Goal: Task Accomplishment & Management: Manage account settings

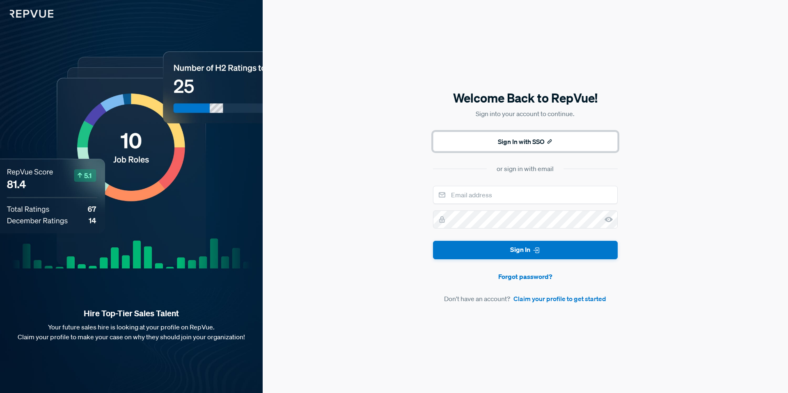
click at [518, 144] on button "Sign In with SSO" at bounding box center [525, 142] width 185 height 20
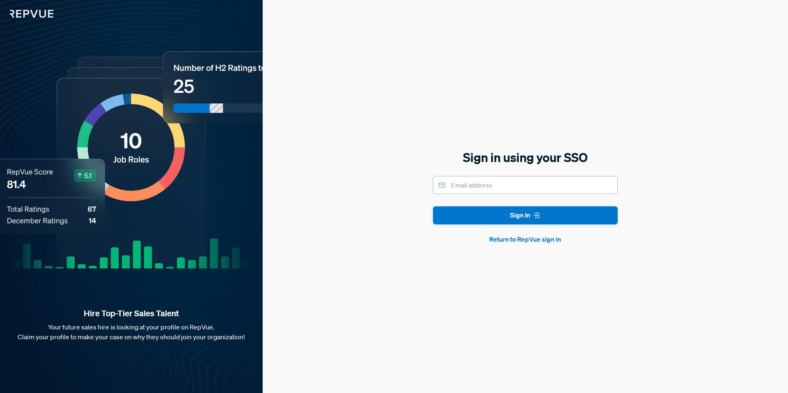
click at [506, 186] on input "email" at bounding box center [525, 185] width 185 height 18
type input "[PERSON_NAME][EMAIL_ADDRESS][PERSON_NAME][DOMAIN_NAME]"
click at [498, 228] on form "stephanie.vaysman@gomotive.com Sign In Return to RepVue sign in" at bounding box center [525, 210] width 185 height 69
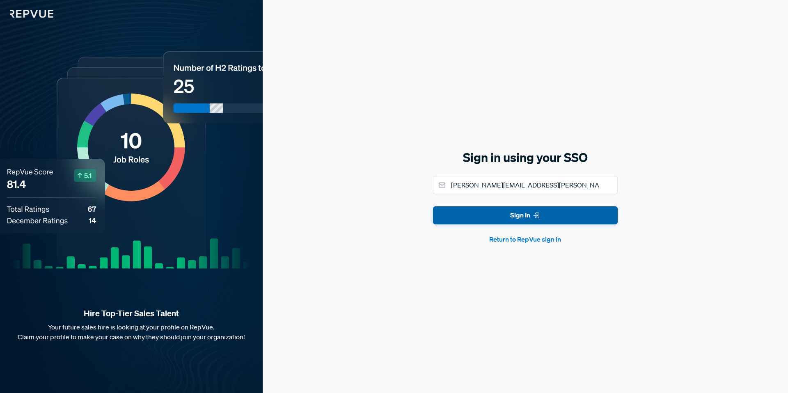
click at [500, 217] on button "Sign In" at bounding box center [525, 215] width 185 height 18
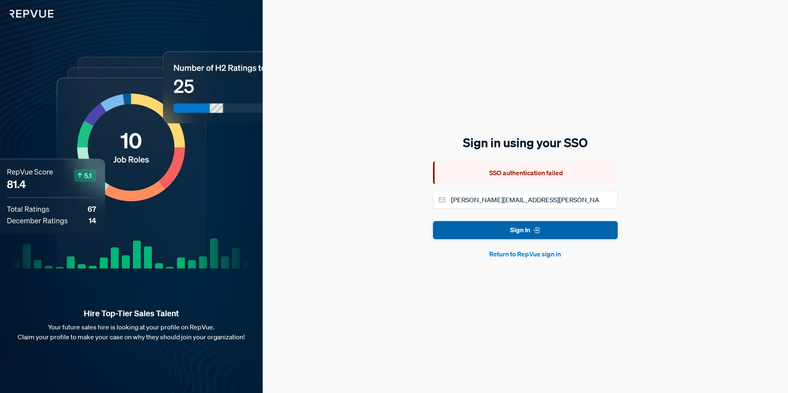
click at [514, 230] on button "Sign In" at bounding box center [525, 230] width 185 height 18
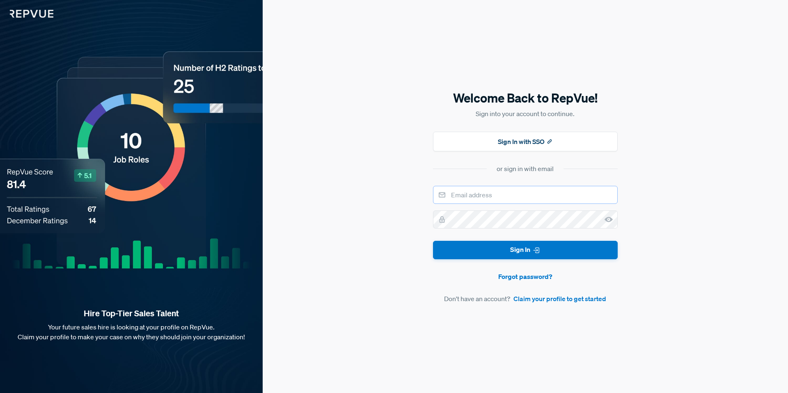
click at [457, 195] on input "email" at bounding box center [525, 195] width 185 height 18
type input "[PERSON_NAME][EMAIL_ADDRESS][PERSON_NAME][DOMAIN_NAME]"
click at [520, 140] on button "Sign In with SSO" at bounding box center [525, 142] width 185 height 20
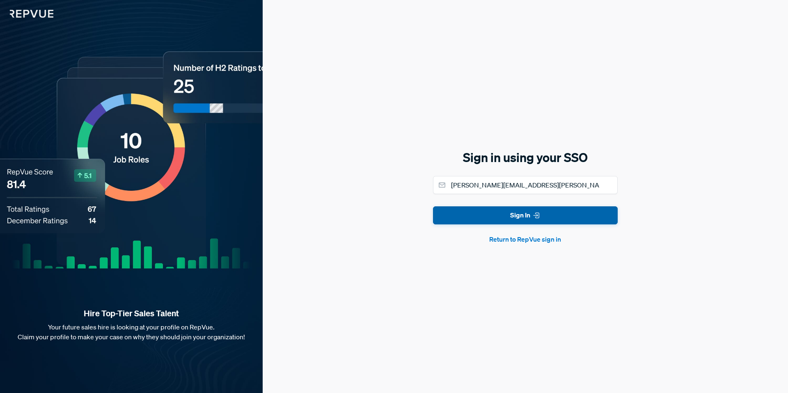
click at [527, 215] on button "Sign In" at bounding box center [525, 215] width 185 height 18
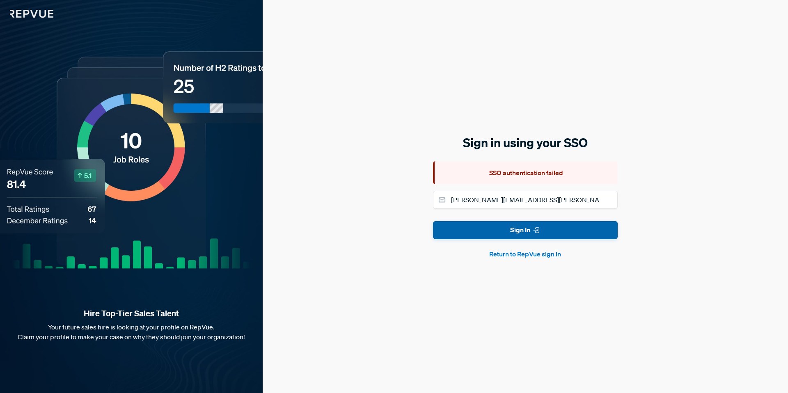
click at [525, 233] on button "Sign In" at bounding box center [525, 230] width 185 height 18
click at [526, 255] on button "Return to RepVue sign in" at bounding box center [525, 254] width 185 height 10
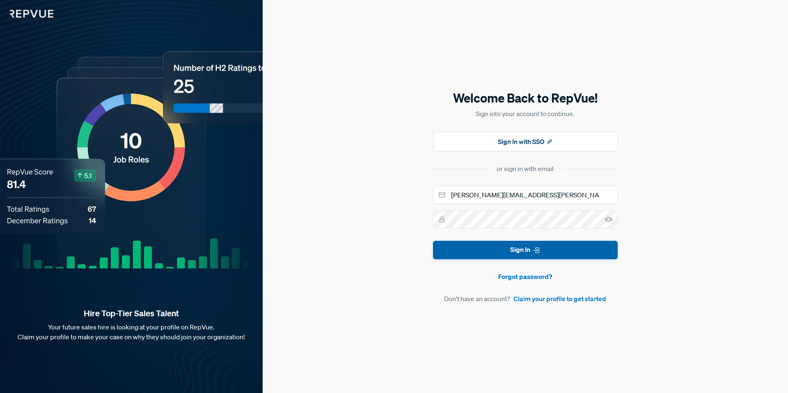
click at [516, 248] on button "Sign In" at bounding box center [525, 250] width 185 height 18
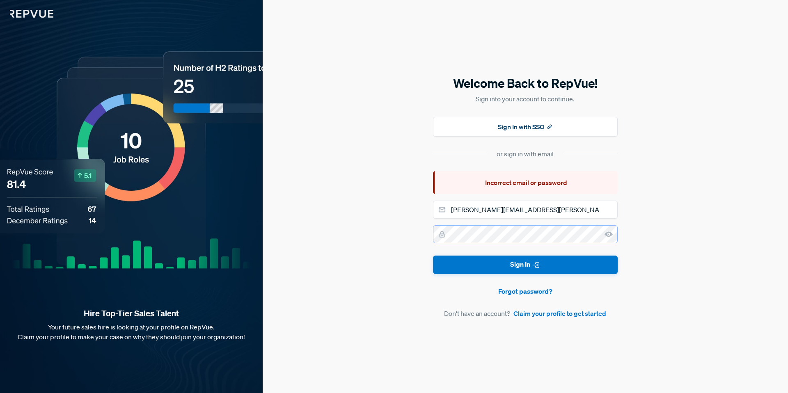
click at [433, 256] on button "Sign In" at bounding box center [525, 265] width 185 height 18
